Goal: Task Accomplishment & Management: Manage account settings

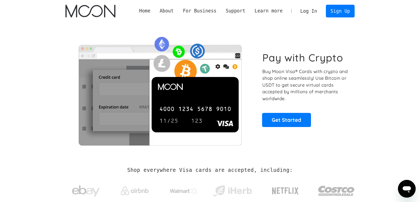
drag, startPoint x: 321, startPoint y: 18, endPoint x: 317, endPoint y: 14, distance: 5.5
click at [321, 18] on div "Home About About Moon Careers Founder's Letter For Business Business Moon APIs …" at bounding box center [210, 11] width 306 height 22
click at [315, 7] on link "Log In" at bounding box center [309, 11] width 26 height 12
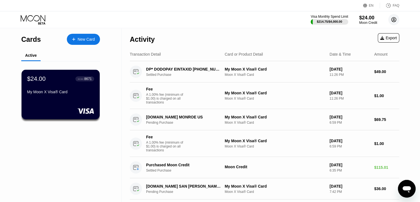
click at [397, 20] on circle at bounding box center [394, 19] width 11 height 11
